Goal: Answer question/provide support

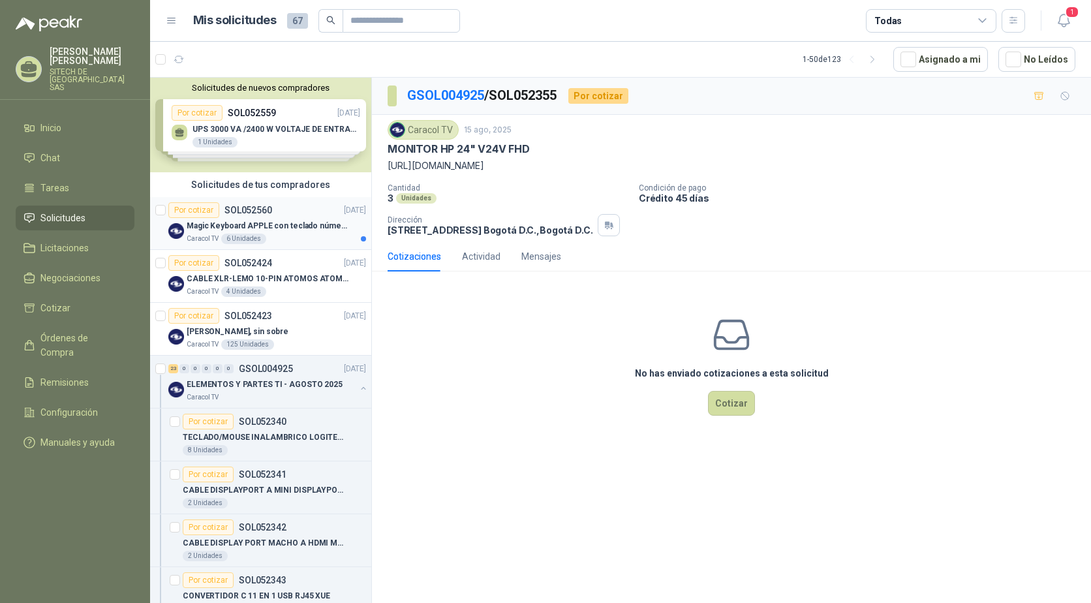
click at [297, 221] on p "Magic Keyboard APPLE con teclado númerico en Español Plateado" at bounding box center [268, 226] width 162 height 12
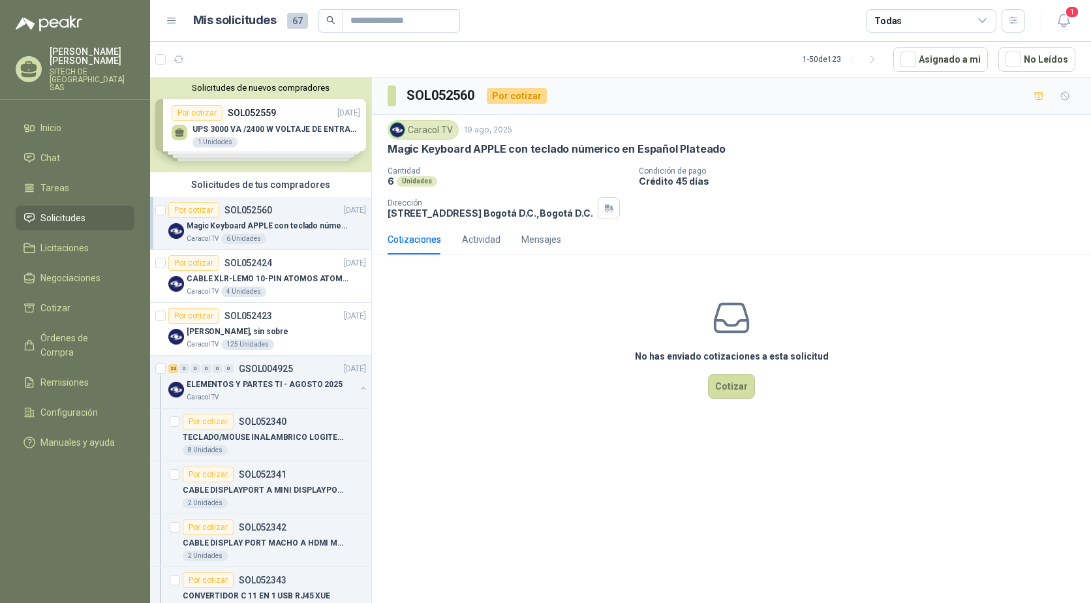
click at [478, 146] on p "Magic Keyboard APPLE con teclado númerico en Español Plateado" at bounding box center [557, 149] width 338 height 14
copy p "Magic Keyboard APPLE con teclado númerico en Español Plateado"
click at [1068, 15] on span "1" at bounding box center [1072, 12] width 14 height 12
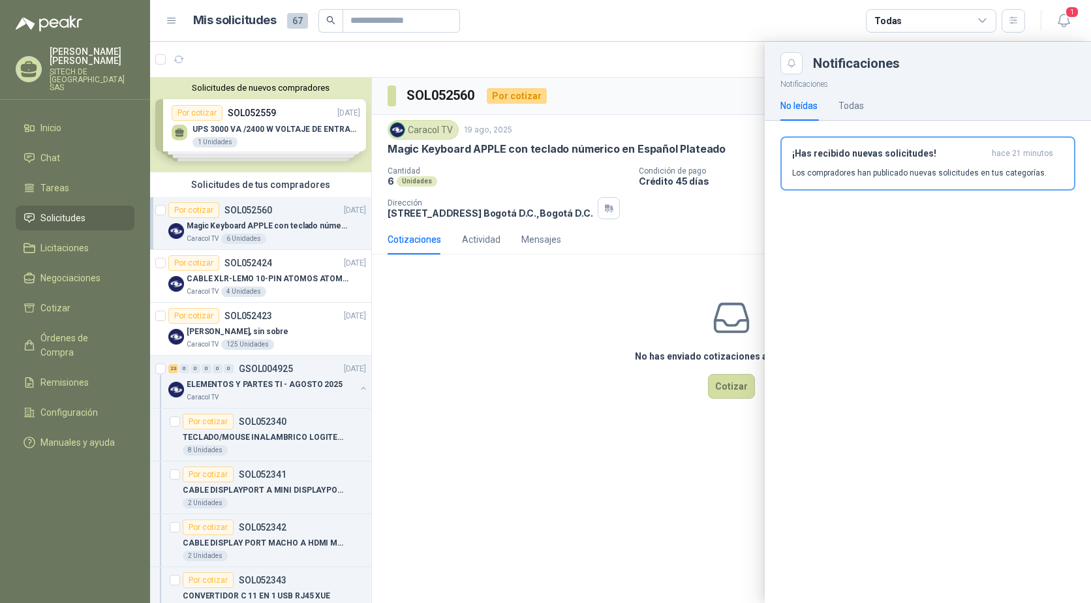
click at [984, 130] on div "¡Has recibido nuevas solicitudes! hace 21 minutos Los compradores han publicado…" at bounding box center [928, 169] width 326 height 96
click at [925, 177] on p "Los compradores han publicado nuevas solicitudes en tus categorías." at bounding box center [919, 173] width 254 height 12
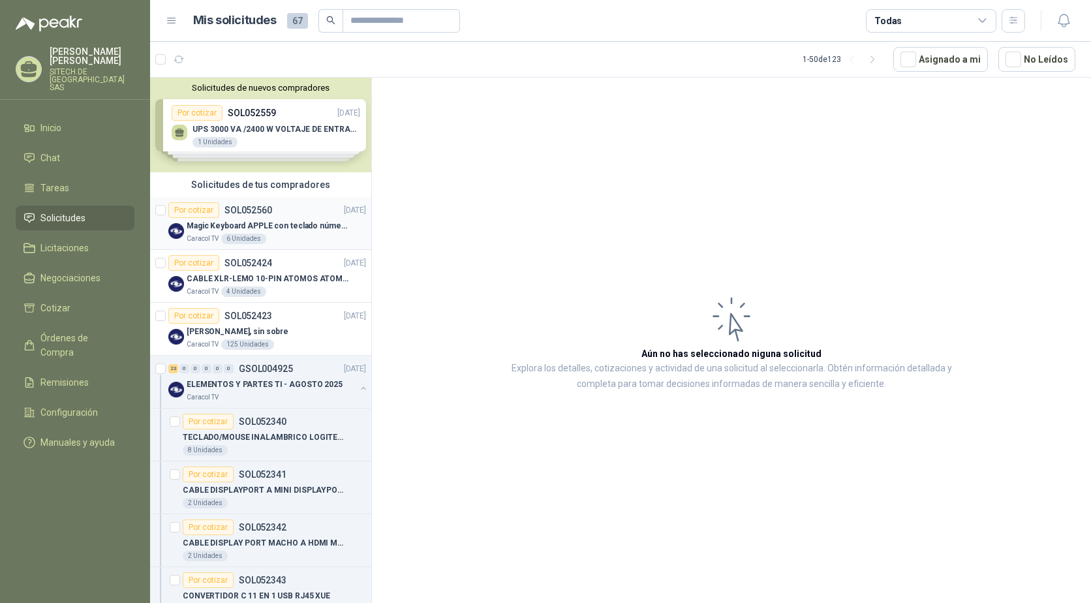
click at [224, 217] on div "Por cotizar SOL052560" at bounding box center [220, 210] width 104 height 16
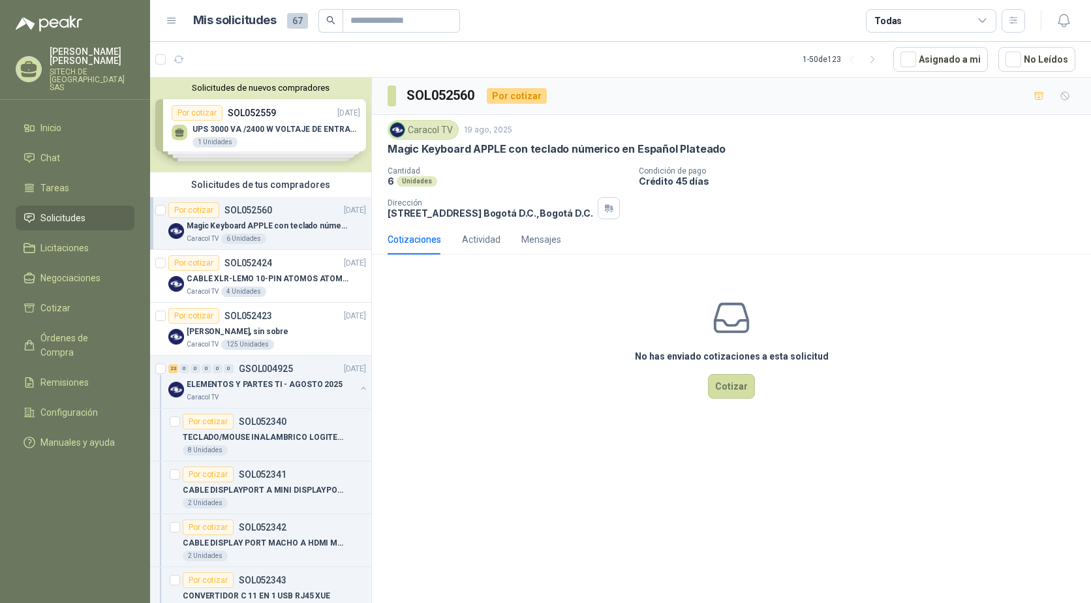
click at [502, 151] on p "Magic Keyboard APPLE con teclado númerico en Español Plateado" at bounding box center [557, 149] width 338 height 14
copy p "Magic Keyboard APPLE con teclado númerico en Español Plateado"
